Goal: Information Seeking & Learning: Learn about a topic

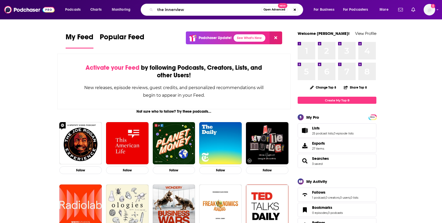
type input "the innerview"
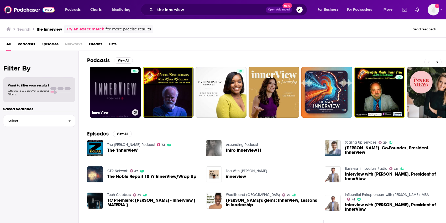
click at [125, 86] on link "InnerView" at bounding box center [115, 92] width 51 height 51
